Goal: Communication & Community: Answer question/provide support

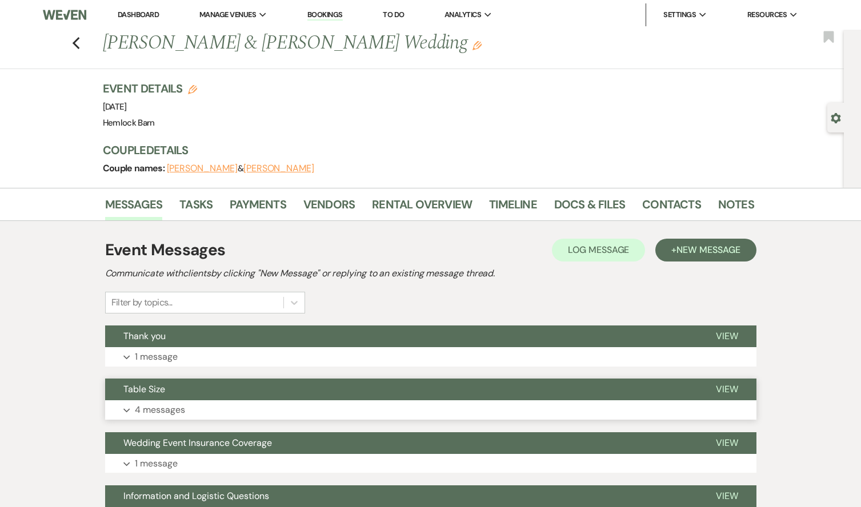
click at [171, 410] on p "4 messages" at bounding box center [160, 410] width 50 height 15
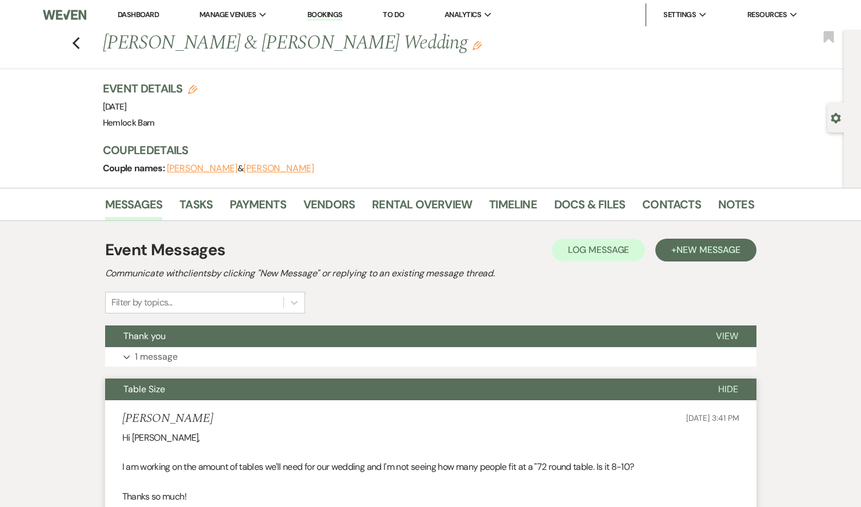
click at [147, 19] on li "Dashboard" at bounding box center [138, 14] width 53 height 23
click at [149, 13] on link "Dashboard" at bounding box center [138, 15] width 41 height 10
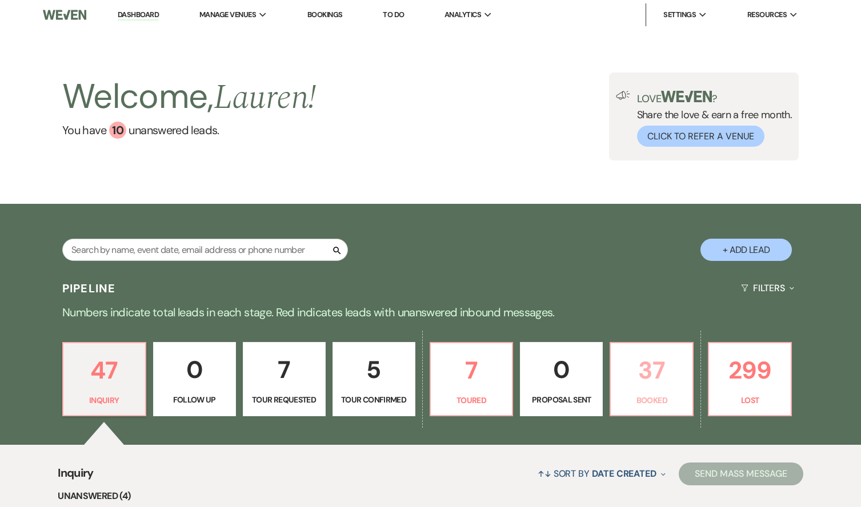
click at [638, 378] on p "37" at bounding box center [652, 370] width 68 height 38
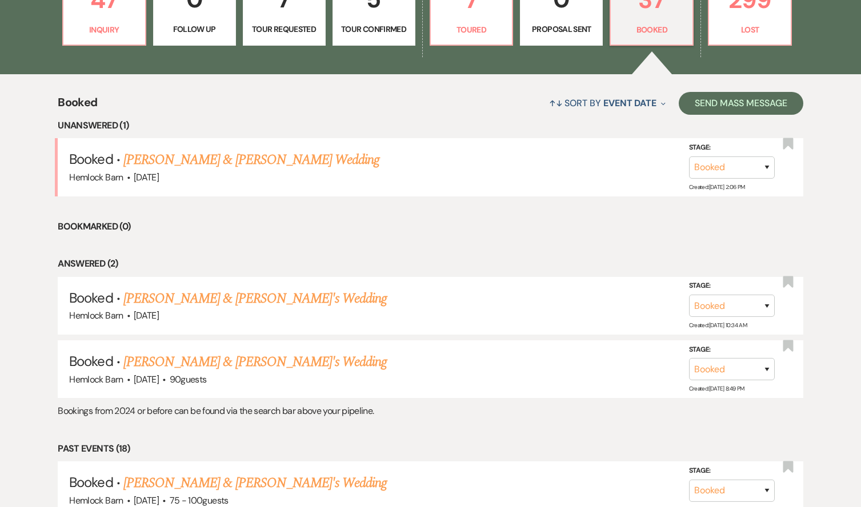
scroll to position [365, 0]
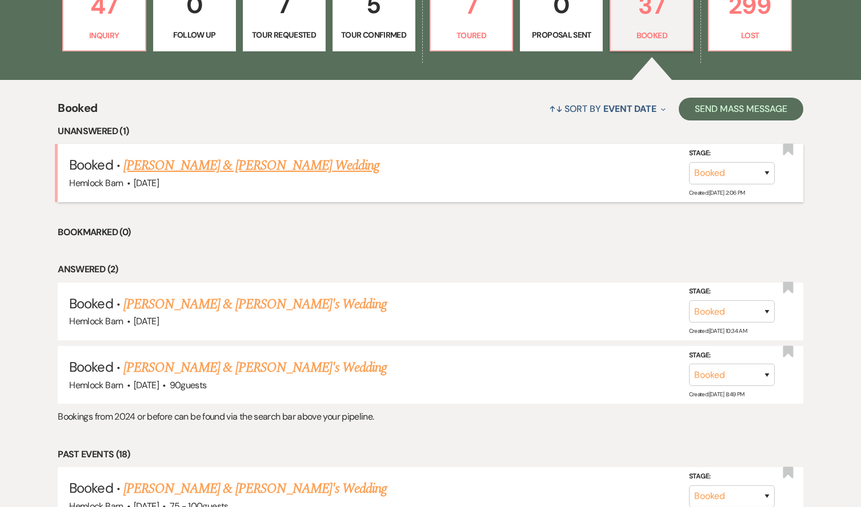
click at [199, 171] on link "Cassie Shumate & Reagan's Wedding" at bounding box center [251, 165] width 256 height 21
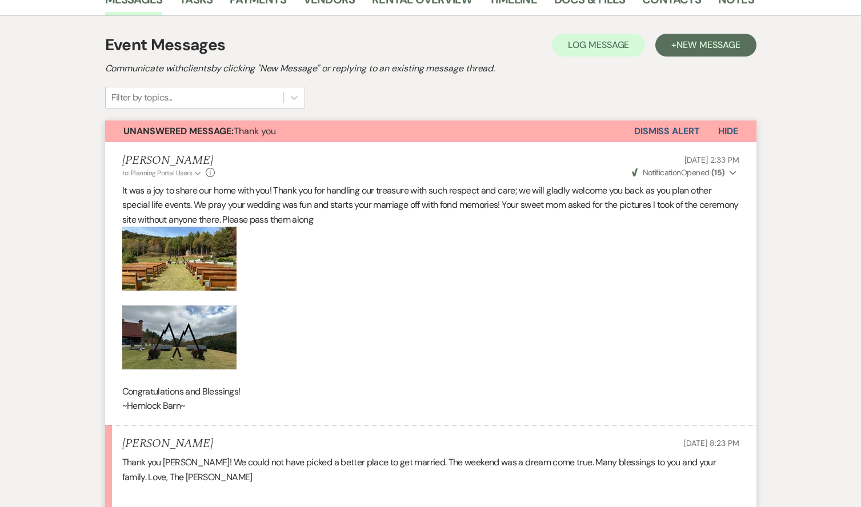
scroll to position [182, 0]
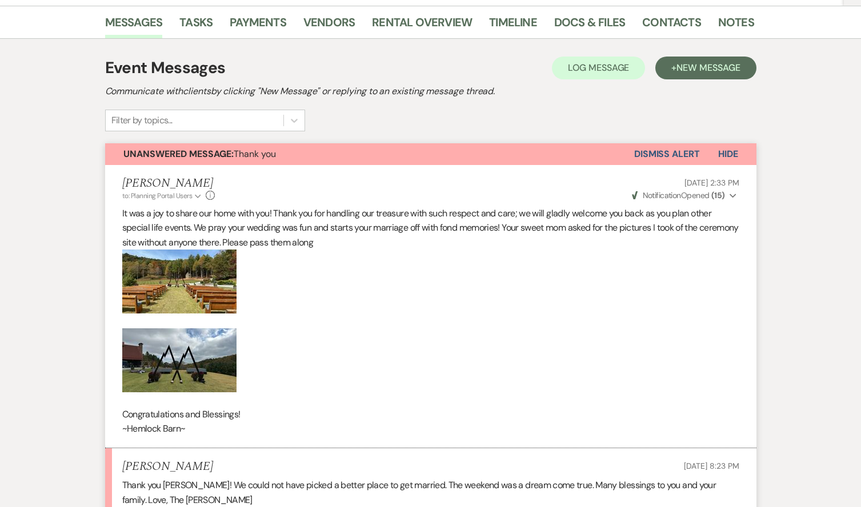
click at [647, 151] on button "Dismiss Alert" at bounding box center [667, 154] width 66 height 22
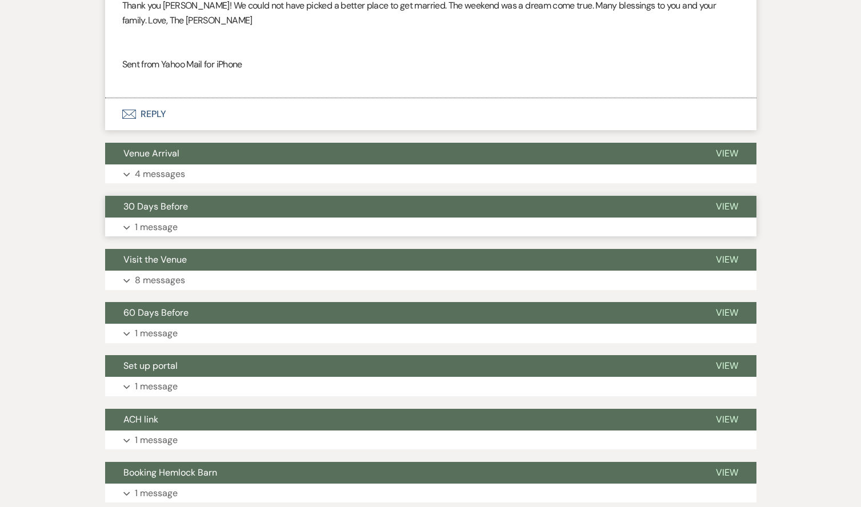
scroll to position [664, 0]
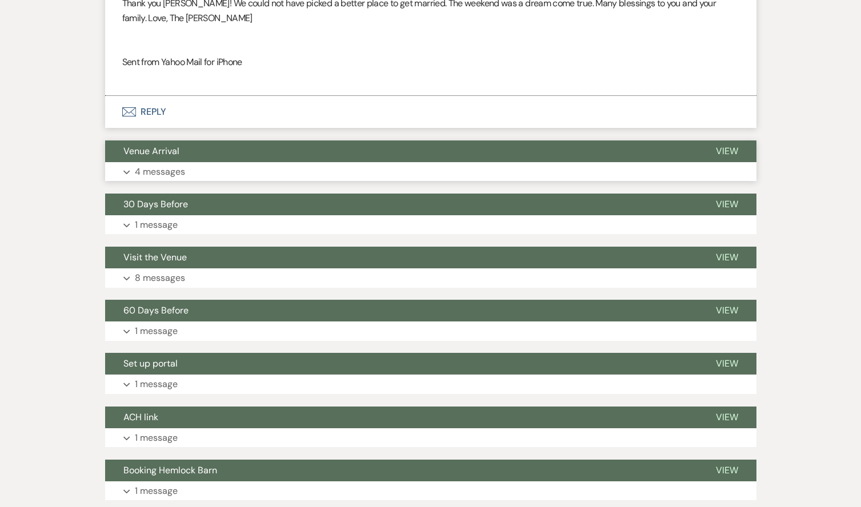
click at [357, 153] on button "Venue Arrival" at bounding box center [401, 152] width 592 height 22
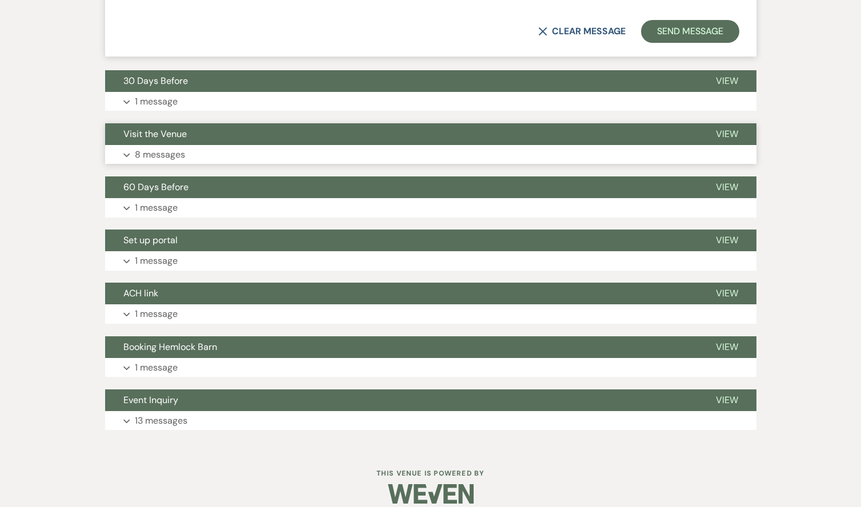
scroll to position [1414, 0]
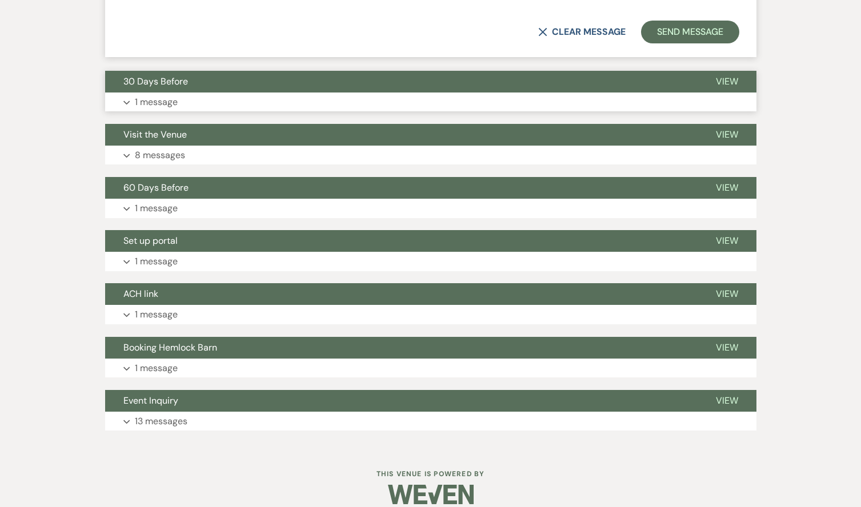
click at [206, 93] on button "Expand 1 message" at bounding box center [430, 102] width 651 height 19
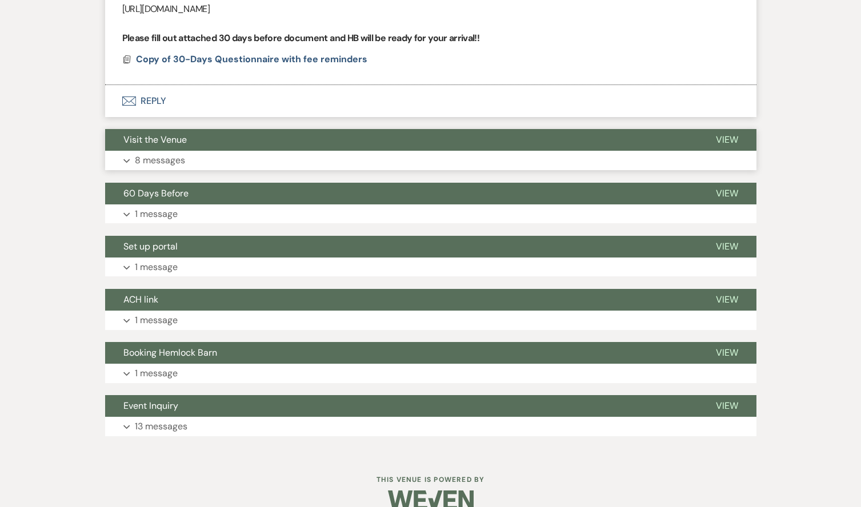
click at [202, 151] on button "Expand 8 messages" at bounding box center [430, 160] width 651 height 19
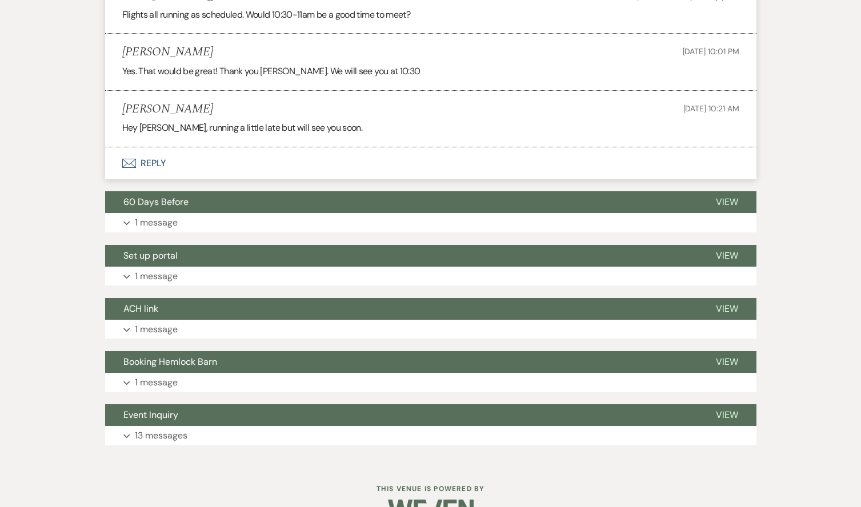
scroll to position [2363, 0]
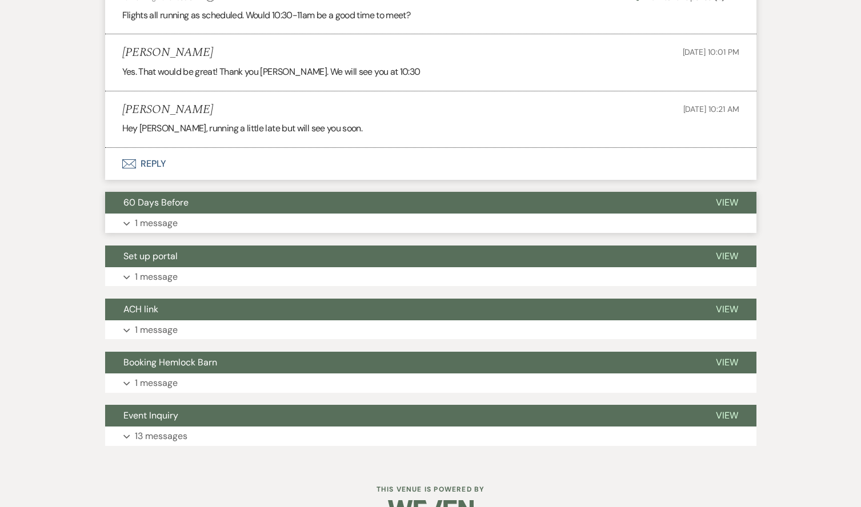
click at [198, 192] on button "60 Days Before" at bounding box center [401, 203] width 592 height 22
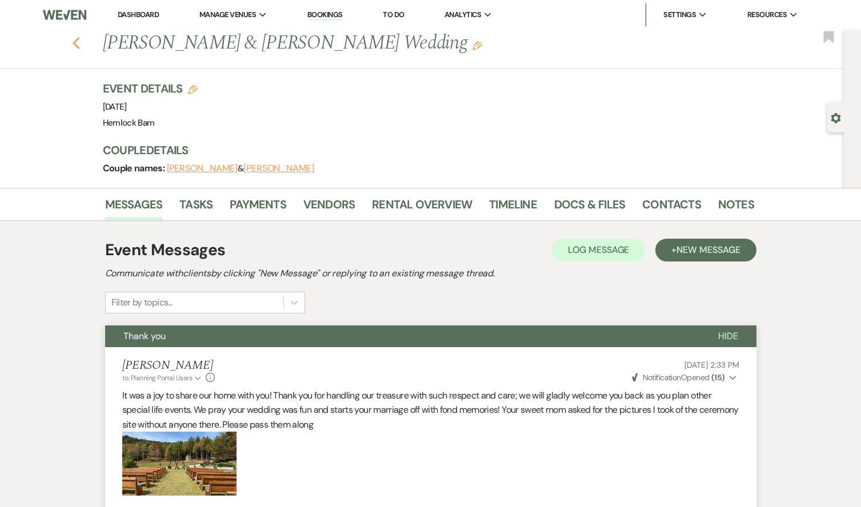
scroll to position [0, 0]
click at [74, 45] on icon "Previous" at bounding box center [76, 44] width 9 height 14
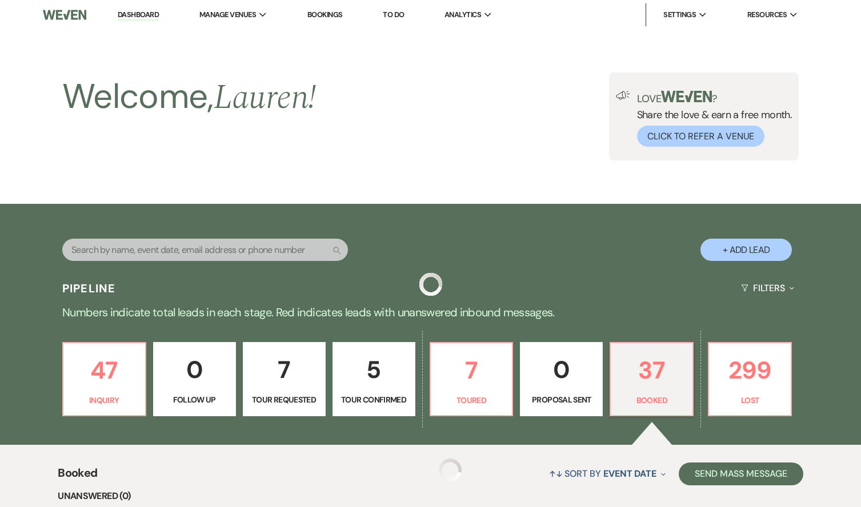
scroll to position [365, 0]
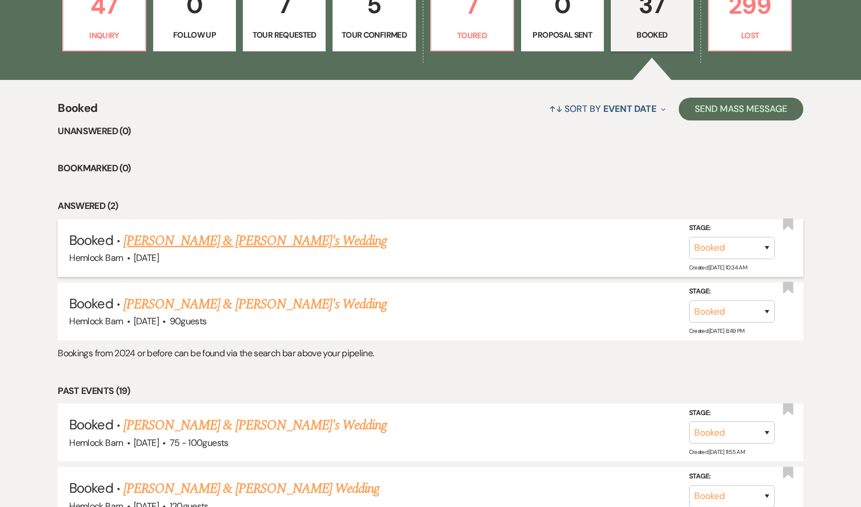
click at [197, 239] on link "Andrea Barton & Chris's Wedding" at bounding box center [255, 241] width 264 height 21
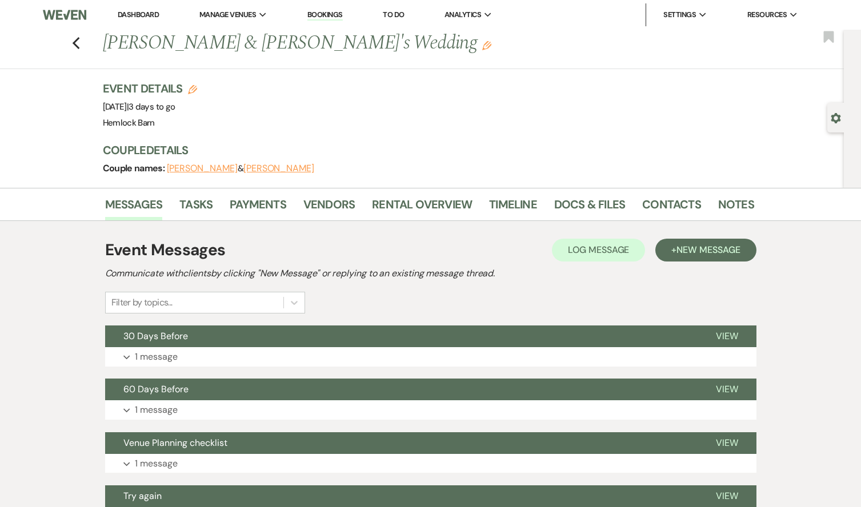
click at [657, 194] on li "Contacts" at bounding box center [680, 206] width 76 height 27
click at [666, 205] on link "Contacts" at bounding box center [671, 207] width 59 height 25
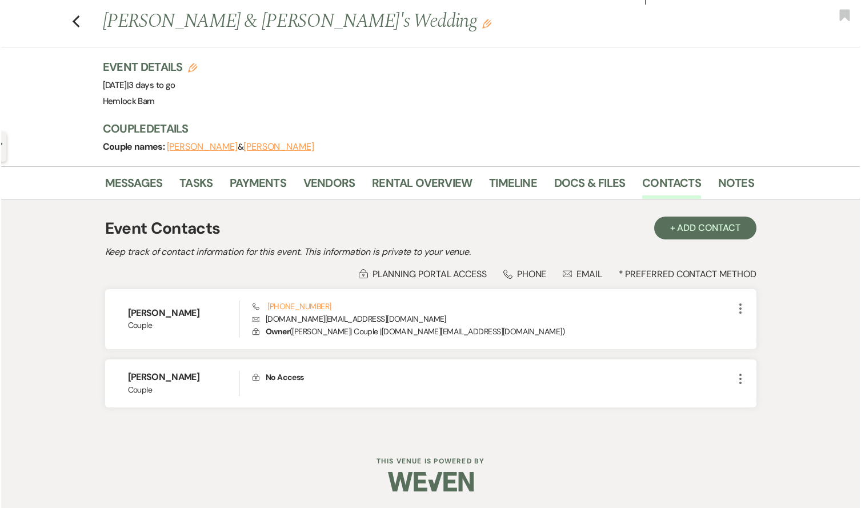
scroll to position [20, 0]
